Goal: Navigation & Orientation: Find specific page/section

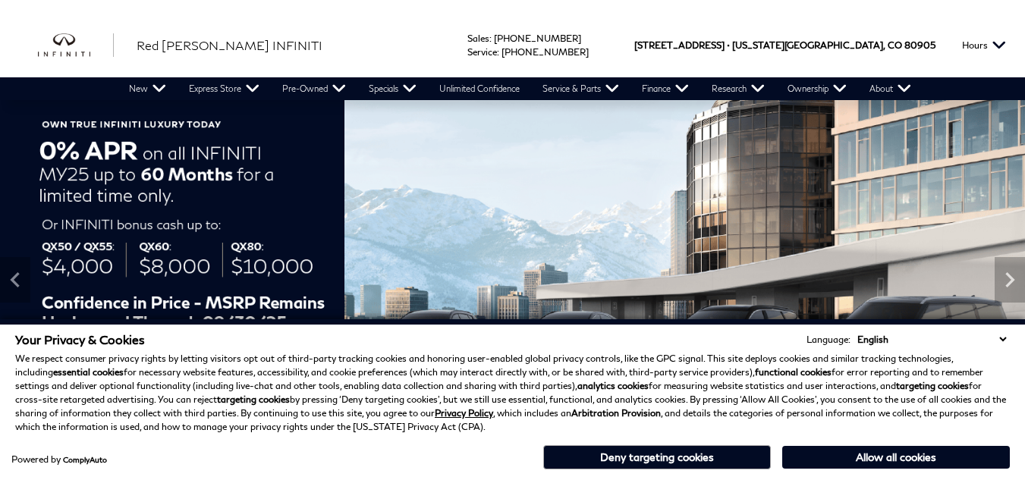
click at [920, 460] on button "Allow all cookies" at bounding box center [896, 457] width 228 height 23
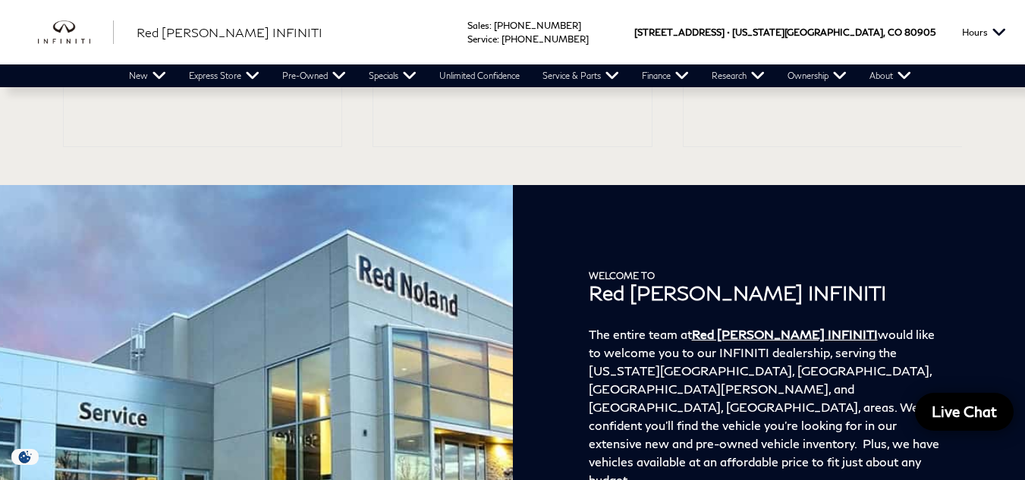
scroll to position [2101, 0]
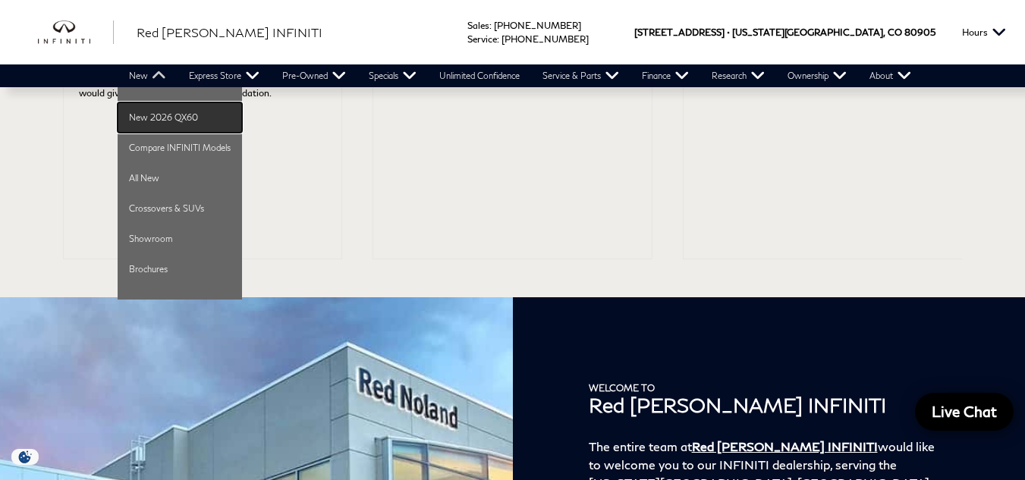
click at [173, 117] on link "New 2026 QX60" at bounding box center [180, 117] width 124 height 30
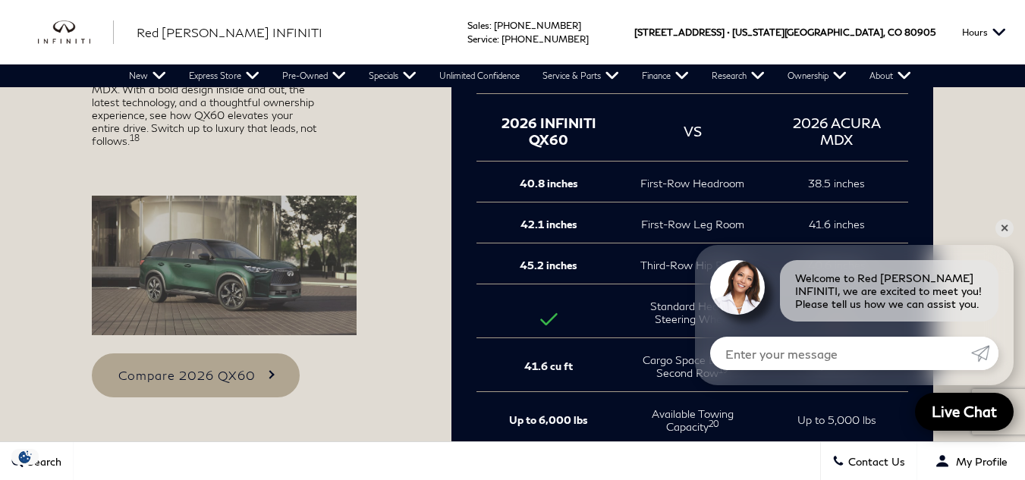
scroll to position [1820, 0]
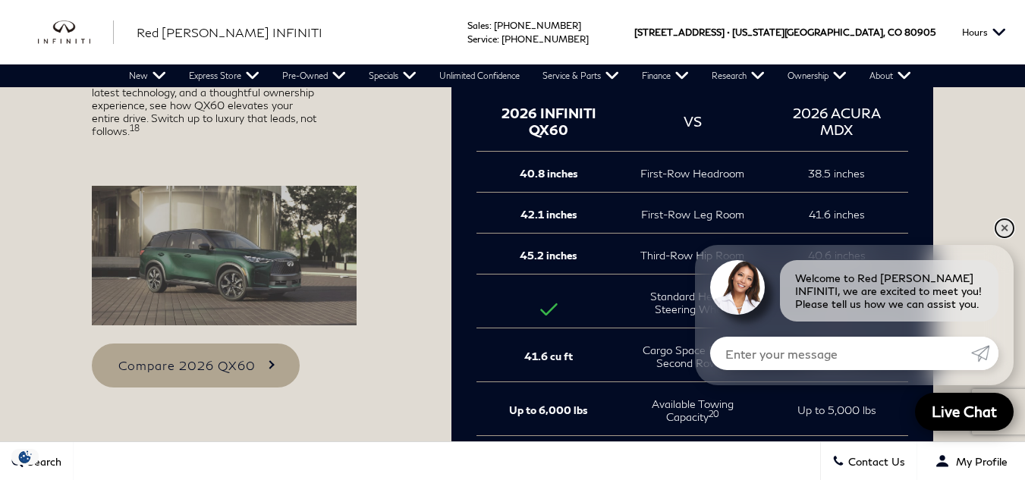
click at [1003, 225] on link "✕" at bounding box center [1004, 228] width 18 height 18
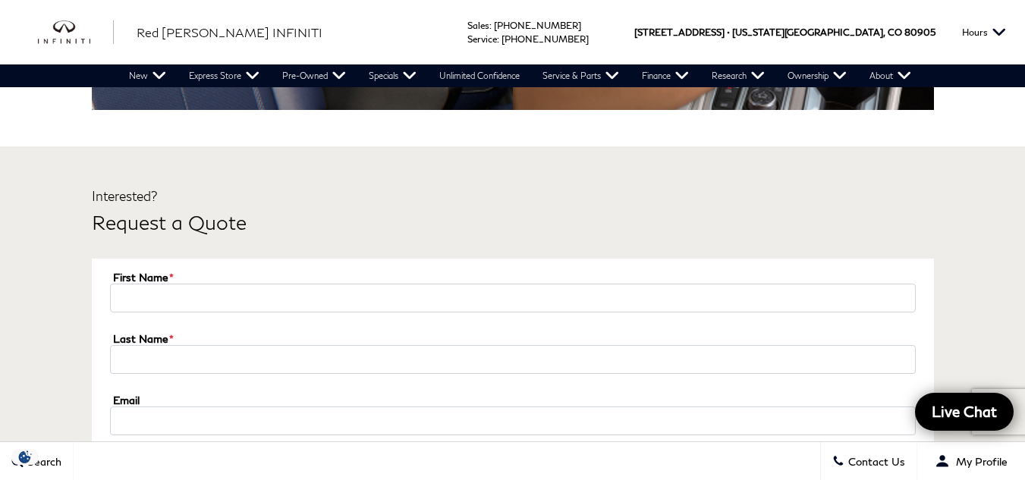
scroll to position [5248, 0]
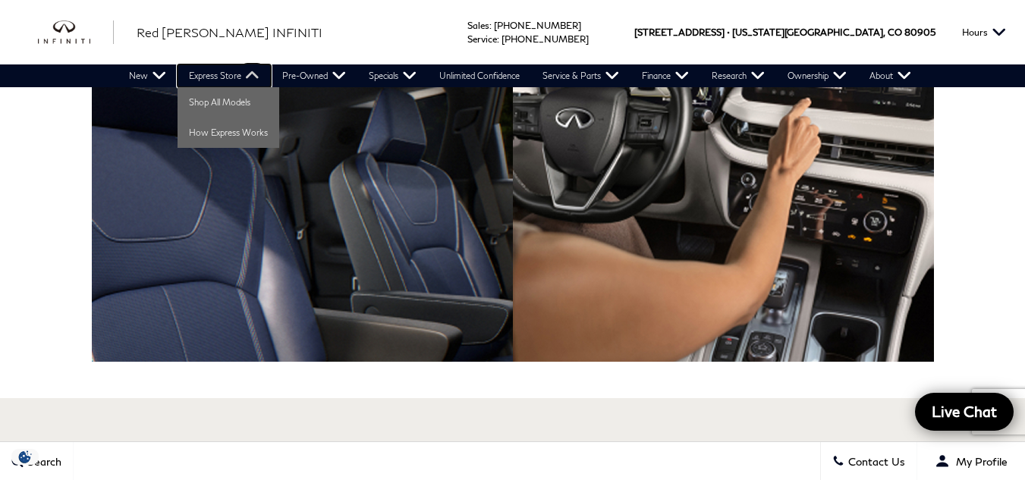
click at [215, 79] on link "Express Store" at bounding box center [223, 75] width 93 height 23
